Goal: Task Accomplishment & Management: Complete application form

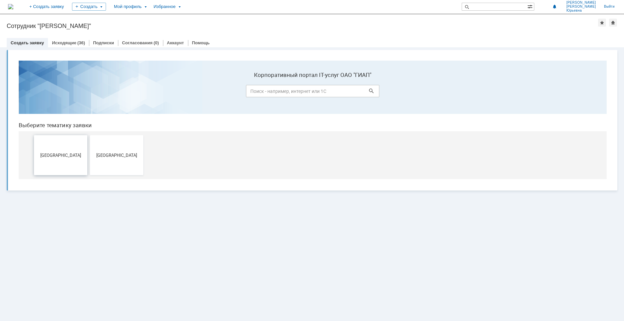
click at [59, 152] on button "[GEOGRAPHIC_DATA]" at bounding box center [60, 155] width 53 height 40
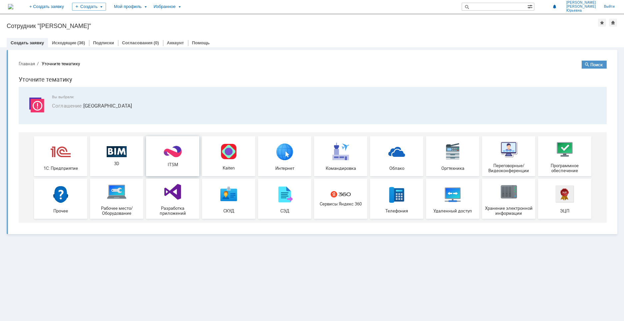
click at [170, 161] on div "ITSM" at bounding box center [172, 156] width 49 height 22
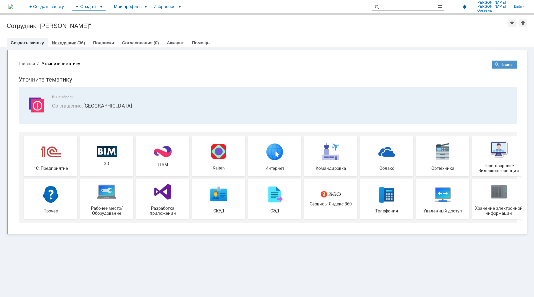
click at [77, 44] on div "(36)" at bounding box center [81, 42] width 8 height 5
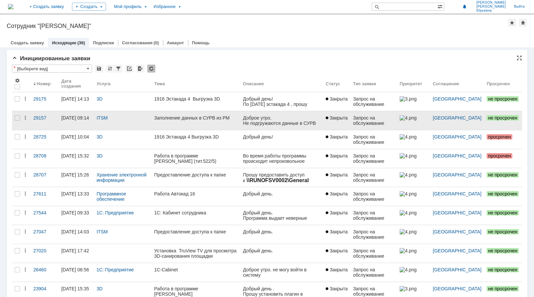
click at [210, 119] on div "Заполнение данных в СУРВ из РМ" at bounding box center [195, 117] width 83 height 5
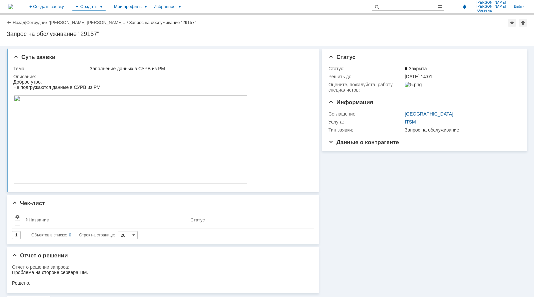
drag, startPoint x: 116, startPoint y: 35, endPoint x: 110, endPoint y: 26, distance: 11.4
click at [116, 35] on div "Запрос на обслуживание "29157"" at bounding box center [267, 34] width 521 height 7
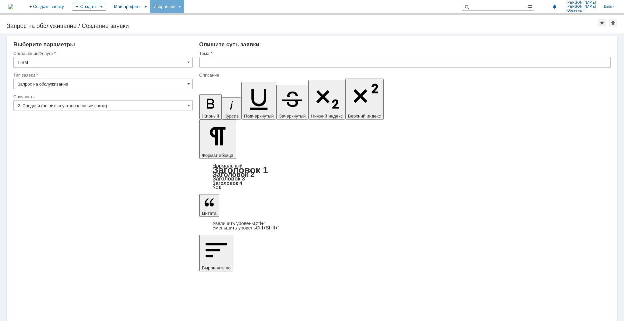
click at [184, 7] on div "Избранное" at bounding box center [167, 6] width 34 height 13
click at [144, 52] on div "Соглашение/Услуга" at bounding box center [102, 53] width 178 height 4
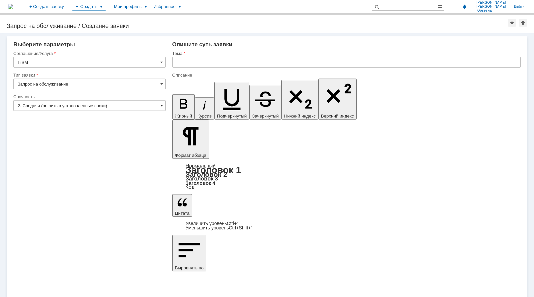
click at [162, 106] on span at bounding box center [161, 105] width 3 height 5
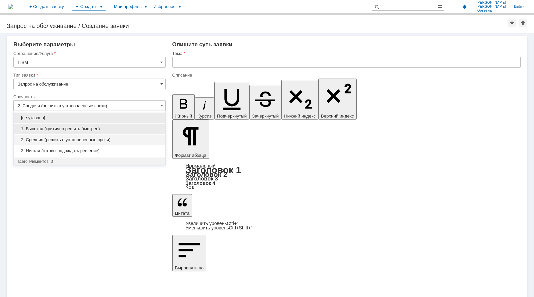
click at [50, 127] on span "1. Высокая (критично решить быстрее)" at bounding box center [90, 128] width 144 height 5
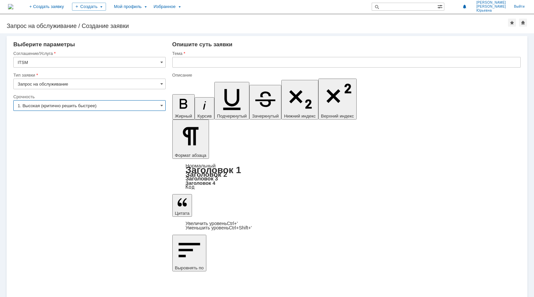
type input "1. Высокая (критично решить быстрее)"
click at [179, 62] on input "text" at bounding box center [346, 62] width 348 height 11
click at [183, 63] on input "text" at bounding box center [346, 62] width 348 height 11
drag, startPoint x: 223, startPoint y: 62, endPoint x: 215, endPoint y: 63, distance: 7.4
click at [215, 63] on input "Заполнение данных из СУРВ" at bounding box center [346, 62] width 348 height 11
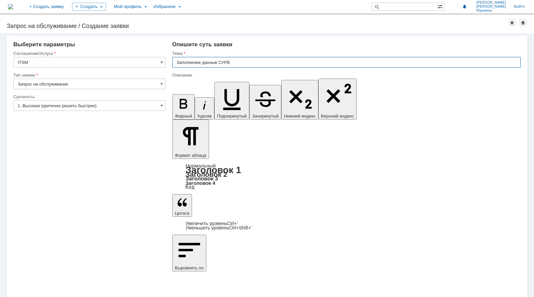
click at [233, 63] on input "Заполнение данныв СУРВ" at bounding box center [346, 62] width 348 height 11
type input "Заполнение данныв СУРВ из РМ"
